Goal: Information Seeking & Learning: Find specific fact

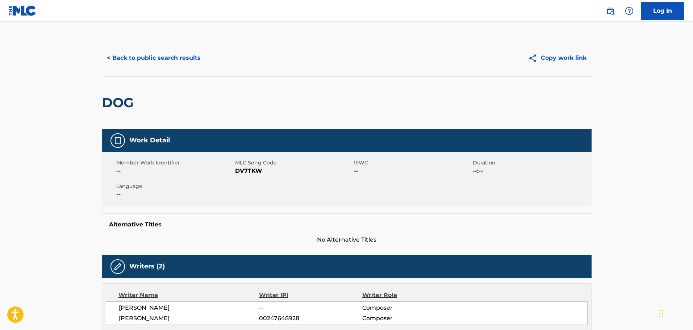
click at [181, 52] on button "< Back to public search results" at bounding box center [154, 58] width 104 height 18
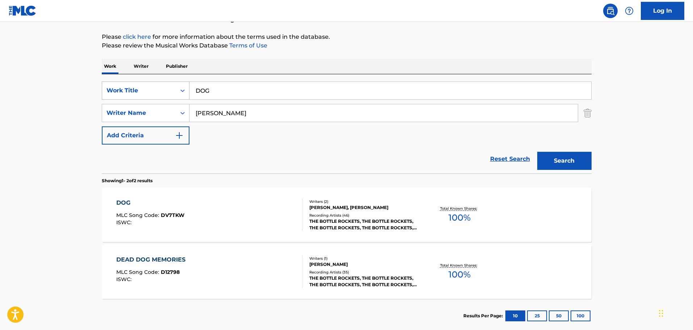
click at [114, 92] on div "SearchWithCriteriab554df03-1484-4412-b583-105a61396cfa Work Title DOG" at bounding box center [346, 90] width 489 height 18
paste input "STEP"
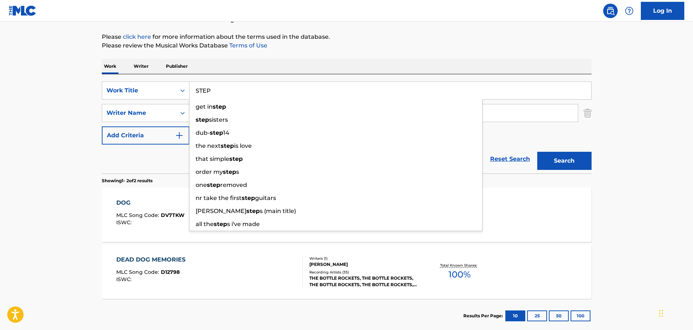
type input "STEP"
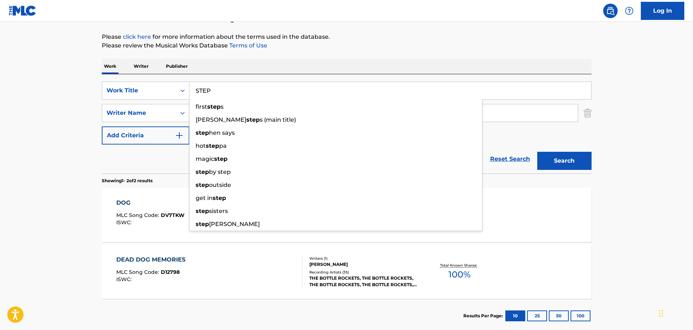
drag, startPoint x: 44, startPoint y: 123, endPoint x: 55, endPoint y: 122, distance: 10.5
click at [45, 123] on main "The MLC Public Work Search The accuracy and completeness of The MLC's data is d…" at bounding box center [346, 139] width 693 height 394
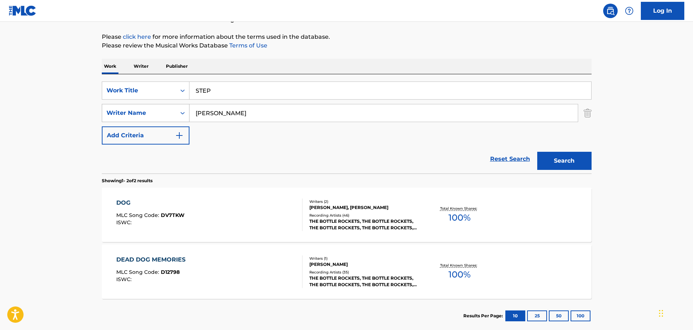
drag, startPoint x: 253, startPoint y: 113, endPoint x: 108, endPoint y: 111, distance: 144.8
click at [112, 111] on div "SearchWithCriteriac7136d19-b633-4fee-9306-dc3d0ced65e3 Writer Name [PERSON_NAME]" at bounding box center [346, 113] width 489 height 18
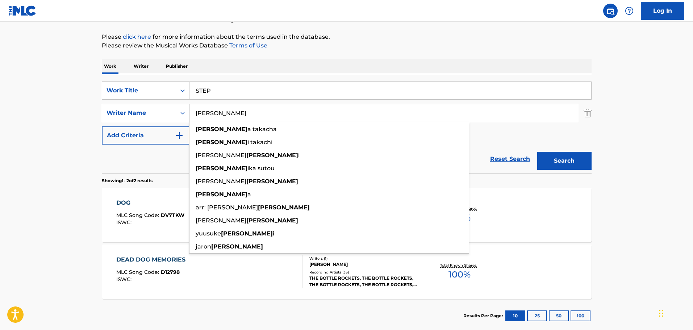
drag, startPoint x: 163, startPoint y: 115, endPoint x: 131, endPoint y: 113, distance: 32.0
click at [127, 115] on div "SearchWithCriteriac7136d19-b633-4fee-9306-dc3d0ced65e3 Writer Name [PERSON_NAME…" at bounding box center [346, 113] width 489 height 18
type input "[PERSON_NAME]"
click at [567, 158] on button "Search" at bounding box center [564, 161] width 54 height 18
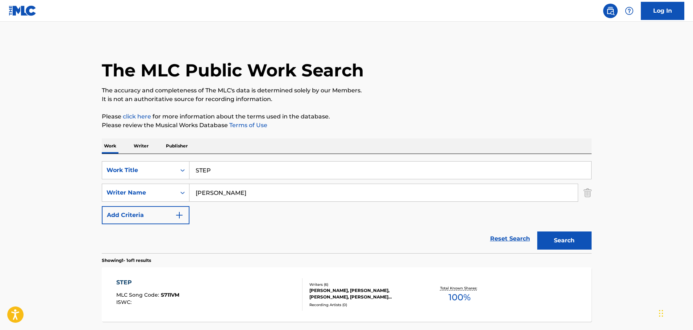
scroll to position [60, 0]
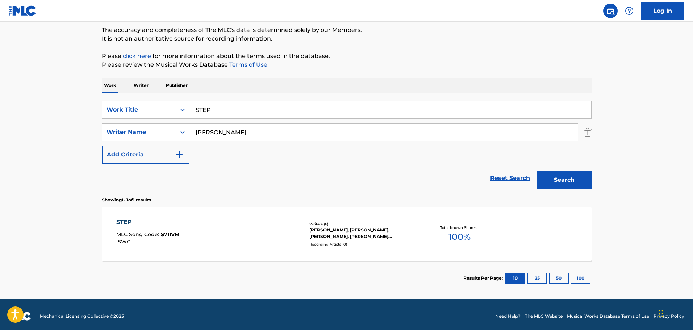
click at [119, 222] on div "STEP" at bounding box center [147, 222] width 63 height 9
